Goal: Transaction & Acquisition: Purchase product/service

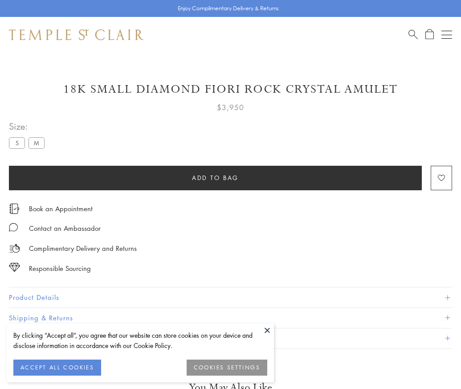
click at [215, 177] on span "Add to bag" at bounding box center [215, 178] width 47 height 10
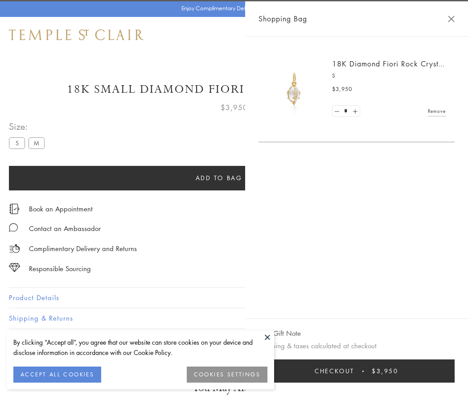
click at [454, 371] on button "Checkout $3,950" at bounding box center [356, 370] width 196 height 23
